Goal: Task Accomplishment & Management: Complete application form

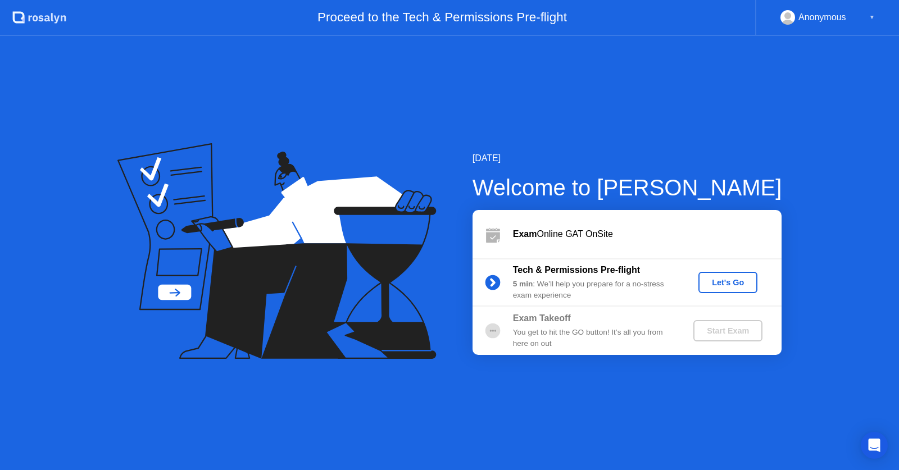
click at [734, 281] on div "Let's Go" at bounding box center [728, 282] width 50 height 9
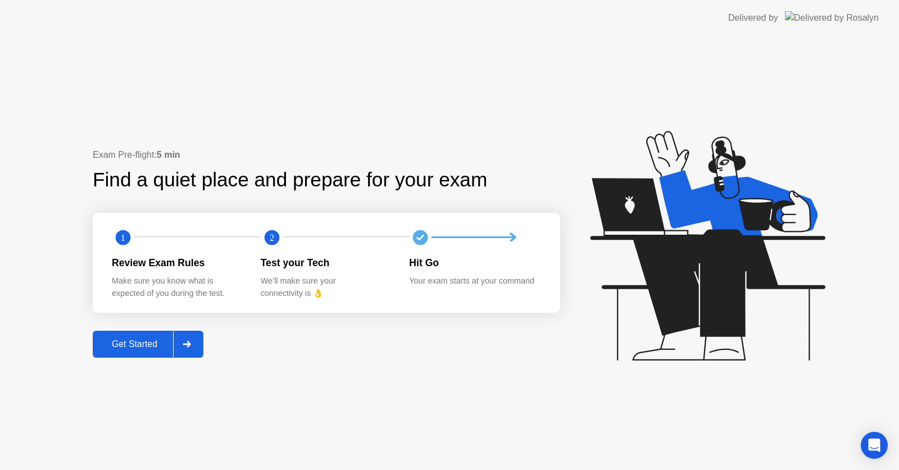
click at [169, 340] on div "Get Started" at bounding box center [134, 344] width 77 height 10
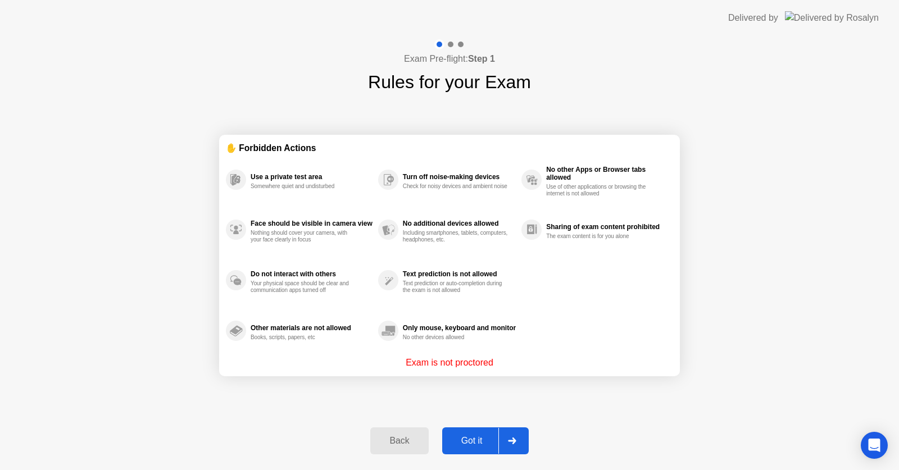
click at [457, 446] on div "Got it" at bounding box center [472, 441] width 53 height 10
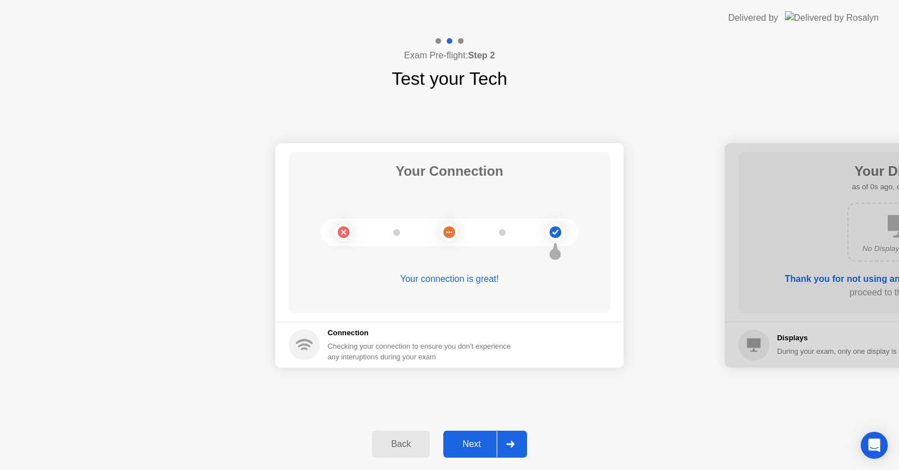
click at [457, 446] on div "Next" at bounding box center [472, 444] width 50 height 10
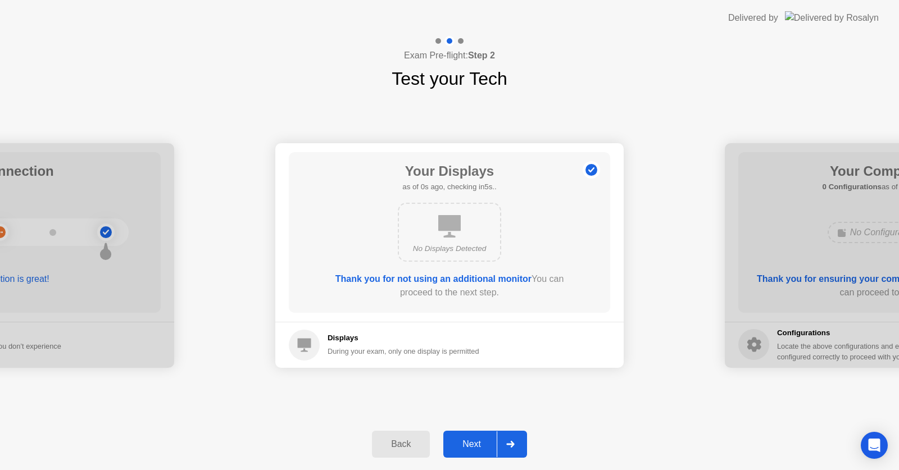
click at [457, 446] on div "Next" at bounding box center [472, 444] width 50 height 10
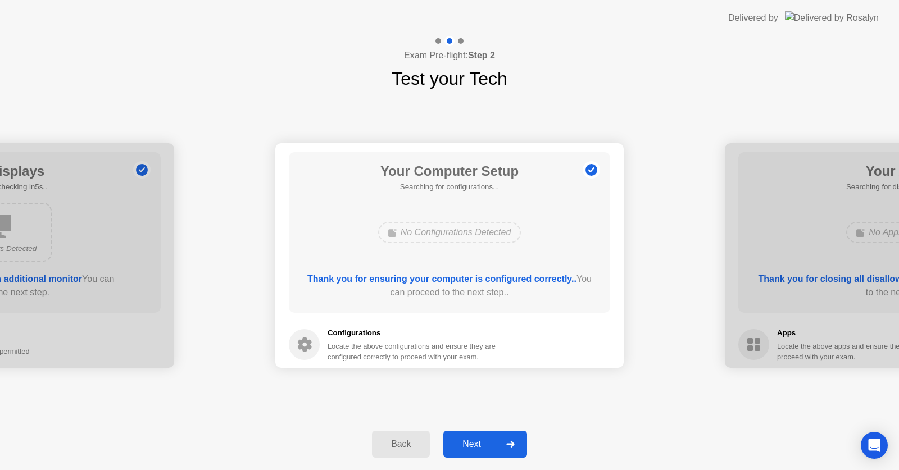
click at [457, 446] on div "Next" at bounding box center [472, 444] width 50 height 10
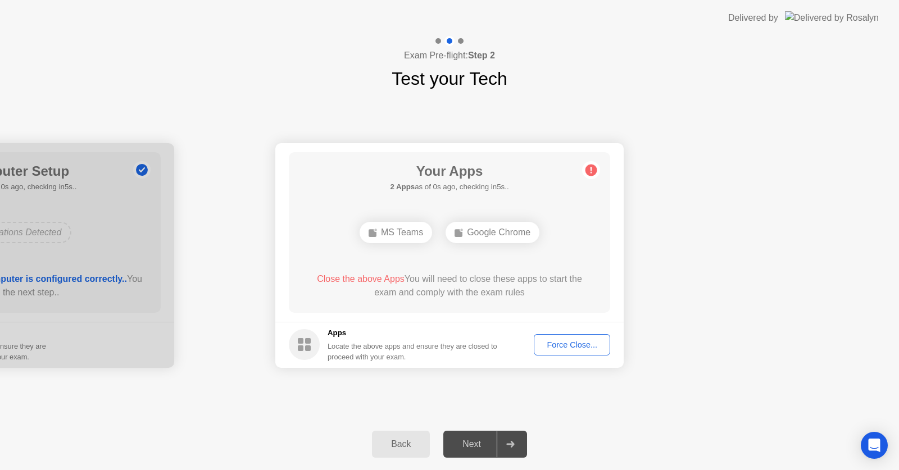
click at [575, 342] on div "Force Close..." at bounding box center [572, 344] width 69 height 9
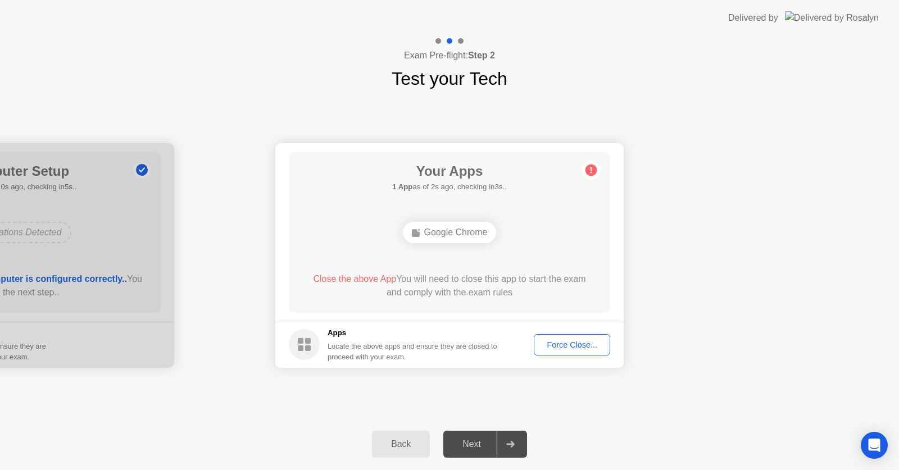
click at [559, 347] on div "Force Close..." at bounding box center [572, 344] width 69 height 9
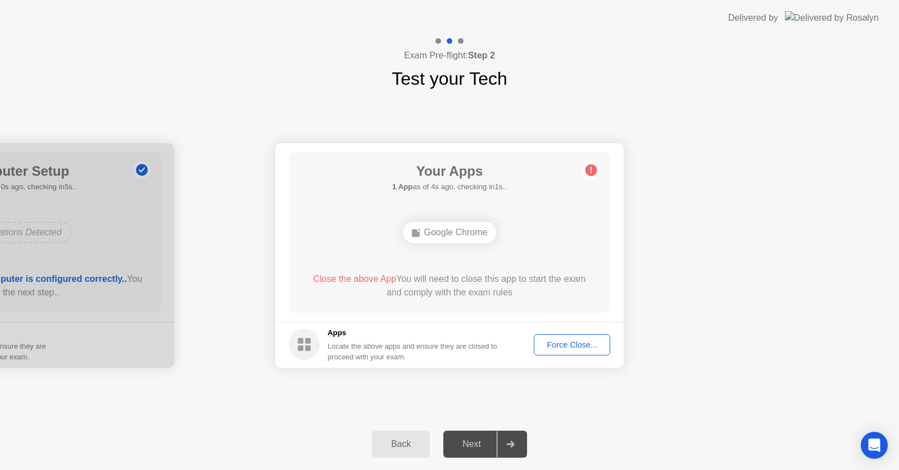
click at [556, 348] on div "Force Close..." at bounding box center [572, 344] width 69 height 9
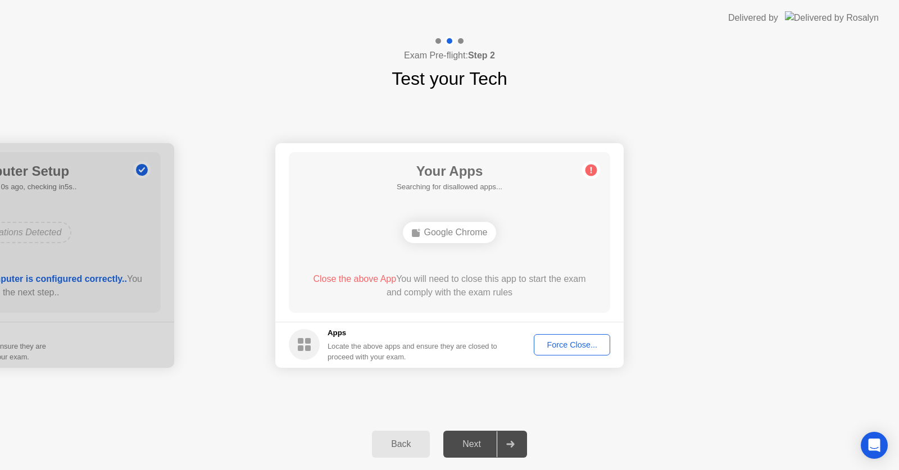
click at [549, 342] on div "Force Close..." at bounding box center [572, 344] width 69 height 9
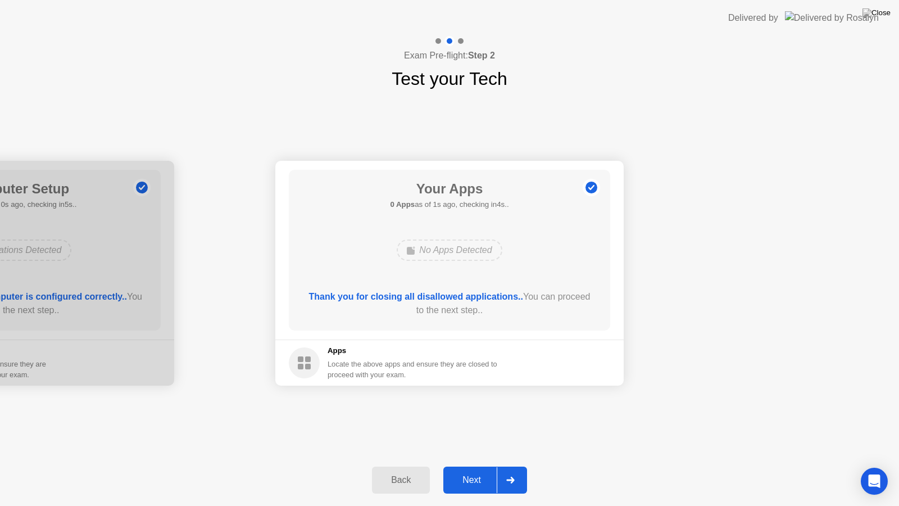
click at [469, 470] on div "Next" at bounding box center [472, 480] width 50 height 10
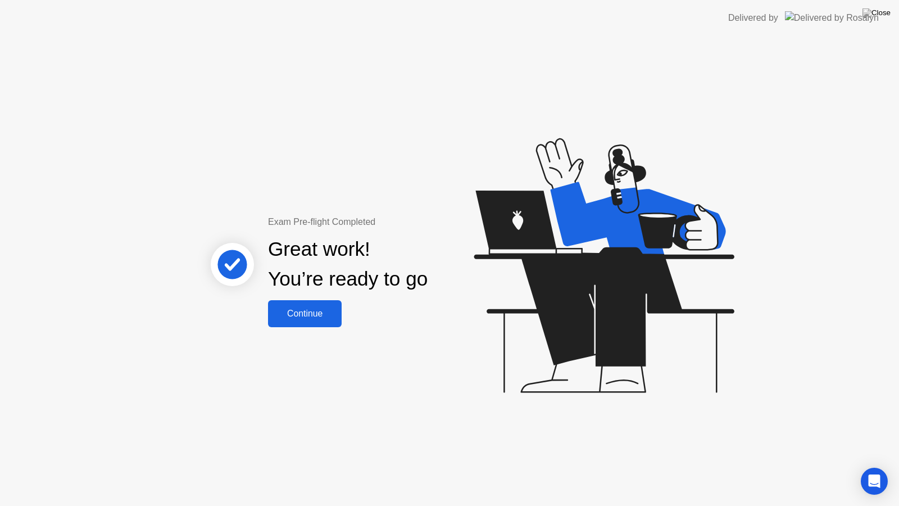
click at [322, 324] on button "Continue" at bounding box center [305, 313] width 74 height 27
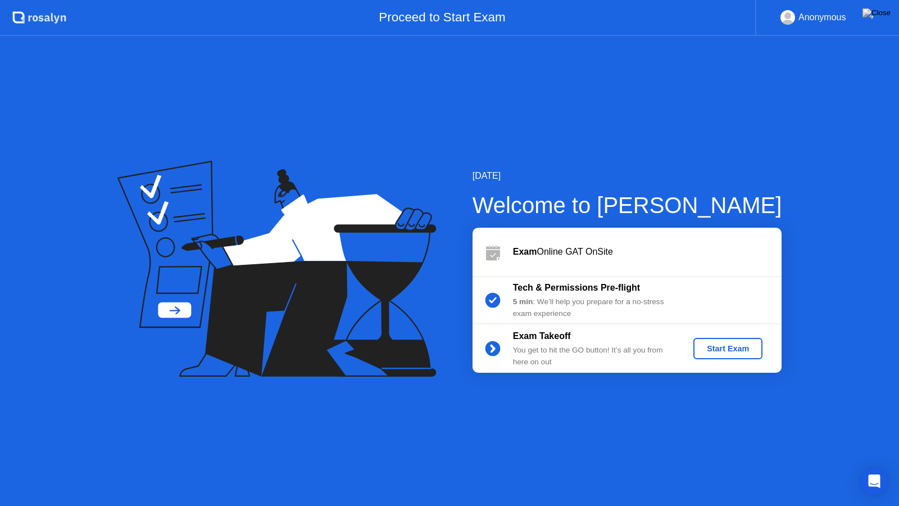
click at [696, 341] on button "Start Exam" at bounding box center [727, 348] width 69 height 21
